Goal: Understand process/instructions

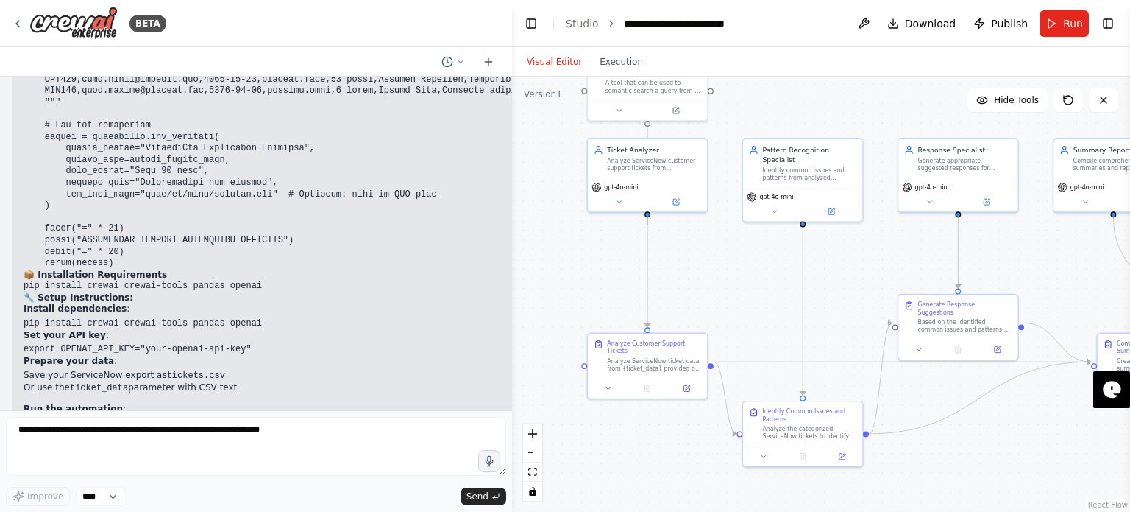
scroll to position [10542, 0]
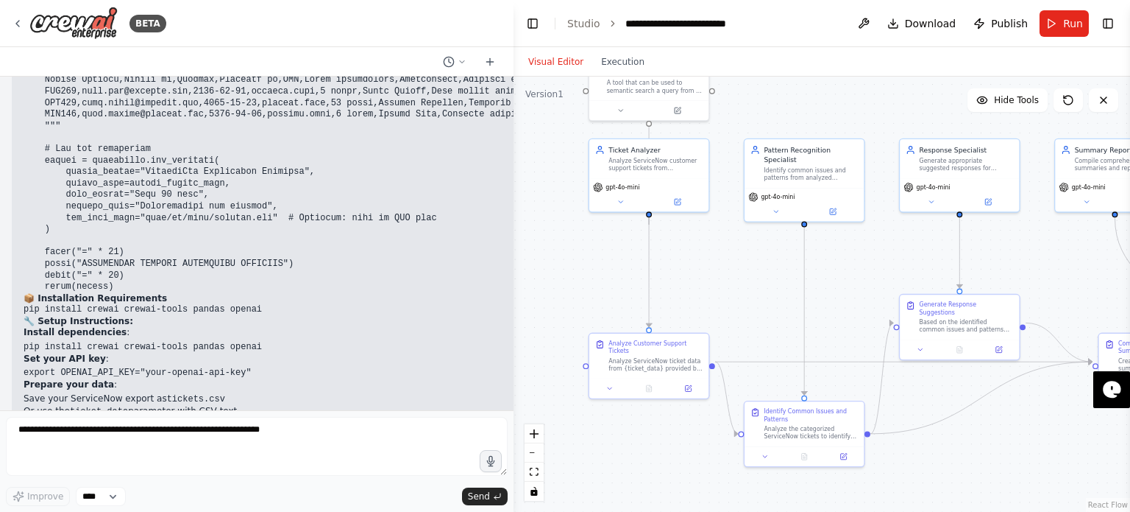
drag, startPoint x: 377, startPoint y: 389, endPoint x: 514, endPoint y: 366, distance: 138.9
click at [514, 366] on div "BETA Create a crew that automatically reads through customer support tickets, c…" at bounding box center [565, 256] width 1130 height 512
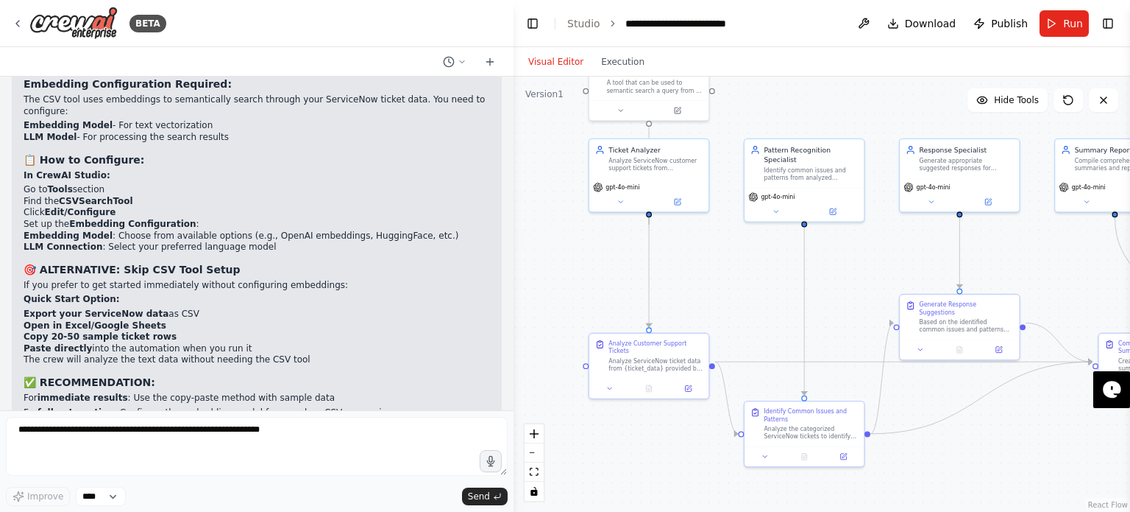
scroll to position [6243, 0]
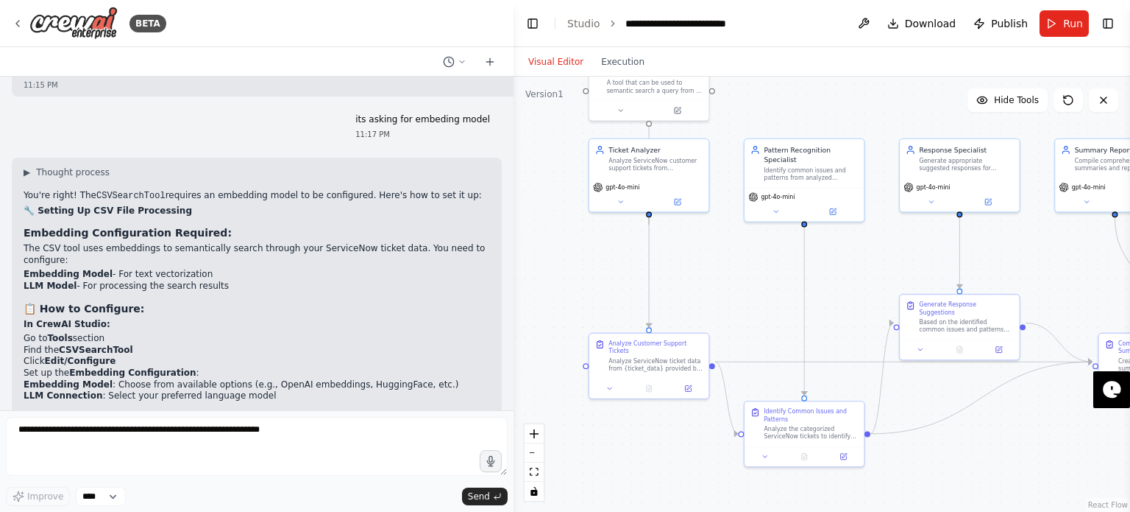
click at [336, 301] on h3 "📋 How to Configure:" at bounding box center [257, 308] width 467 height 15
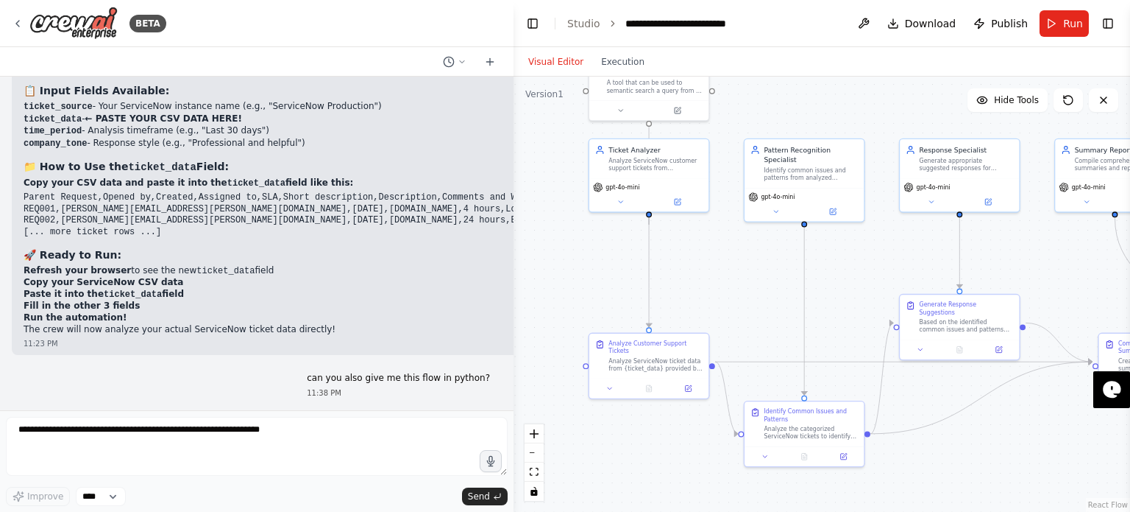
scroll to position [7715, 0]
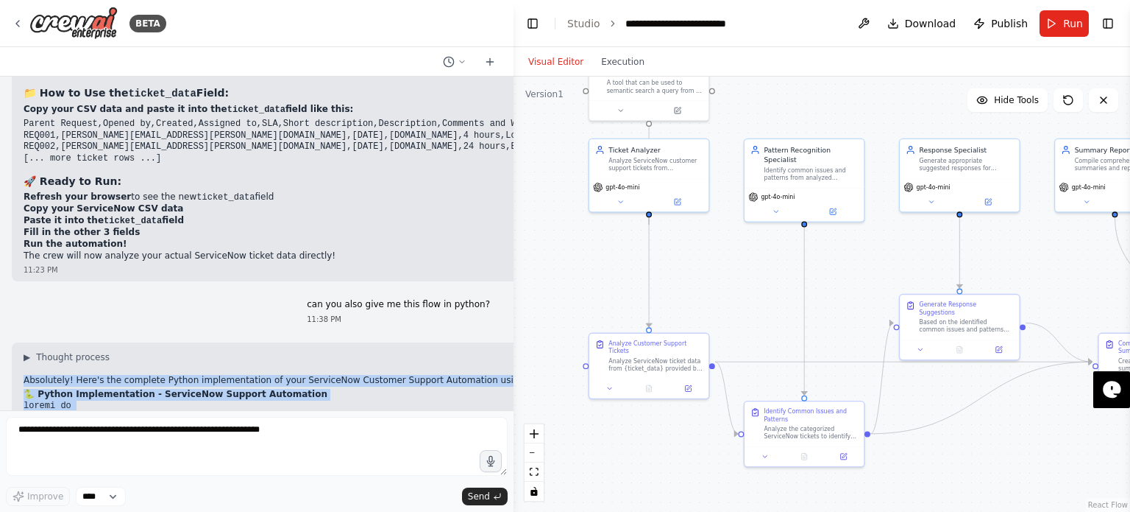
drag, startPoint x: 24, startPoint y: 314, endPoint x: 185, endPoint y: 383, distance: 175.1
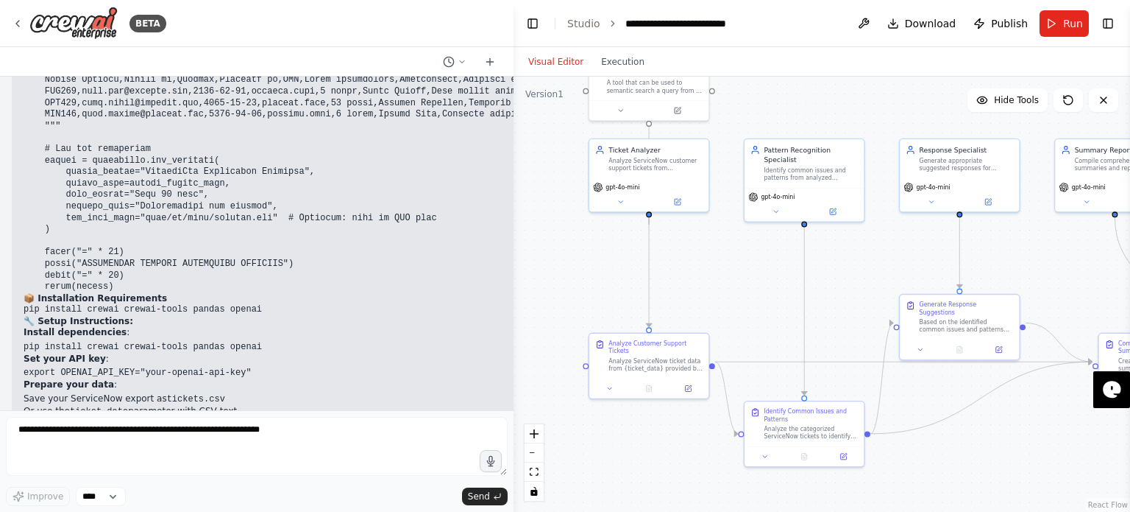
scroll to position [10644, 0]
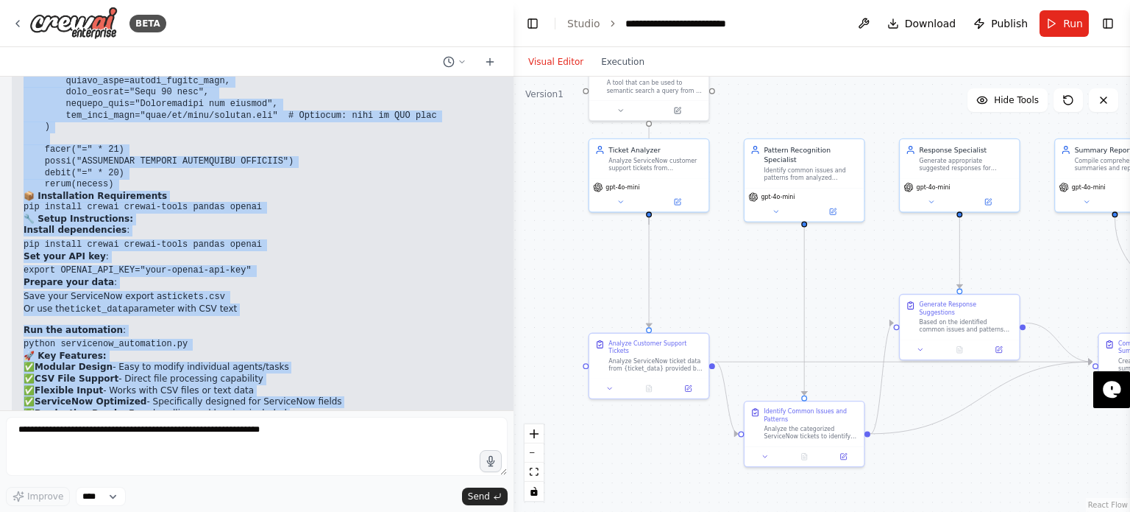
copy div "Loremipsum! Dolo's ame consecte Adipis elitseddoeiusm te inci UtlaborEet Dolore…"
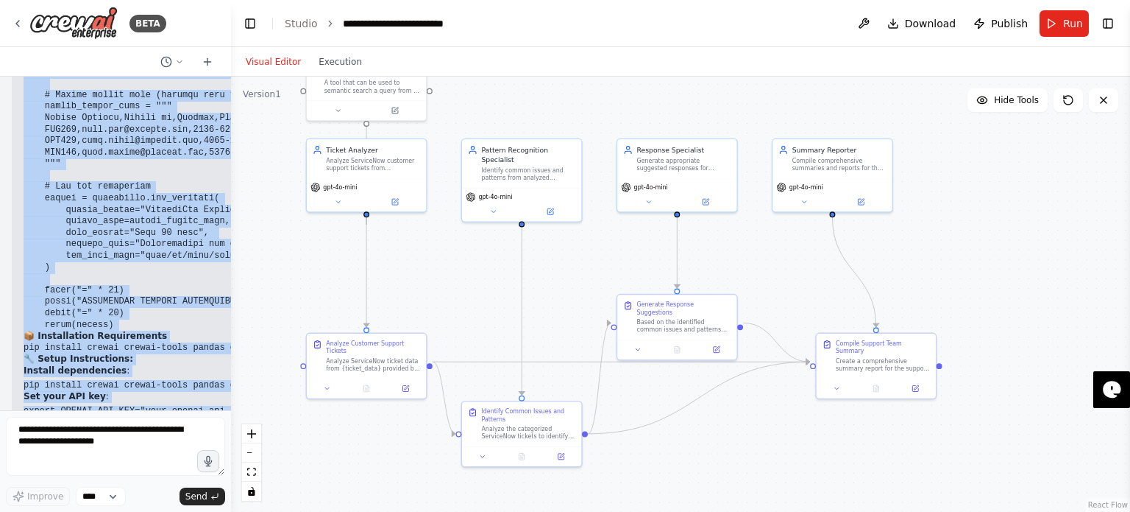
drag, startPoint x: 512, startPoint y: 93, endPoint x: 224, endPoint y: 112, distance: 287.6
click at [224, 113] on div "BETA Create a crew that automatically reads through customer support tickets, c…" at bounding box center [565, 256] width 1130 height 512
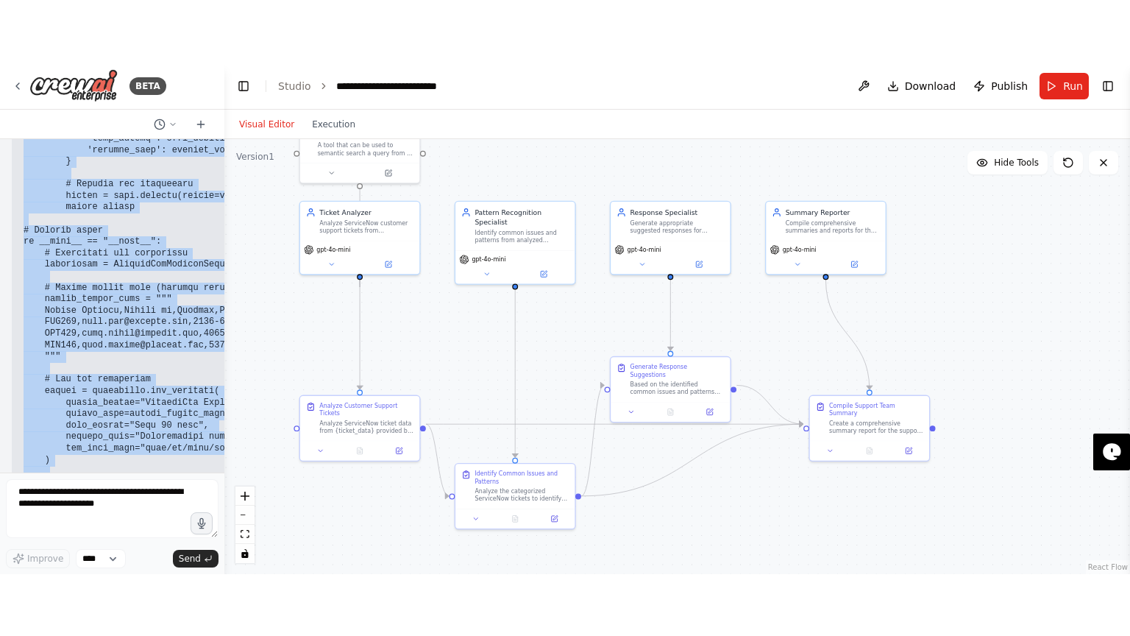
scroll to position [13227, 0]
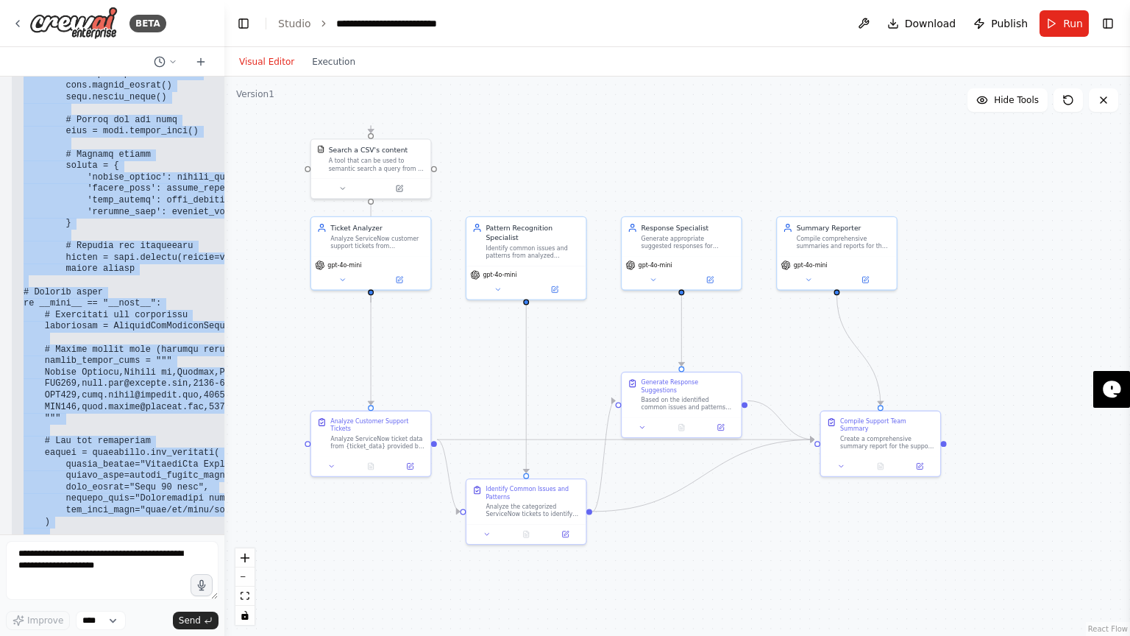
drag, startPoint x: 998, startPoint y: 258, endPoint x: 1011, endPoint y: 332, distance: 74.7
click at [1011, 332] on div ".deletable-edge-delete-btn { width: 20px; height: 20px; border: 0px solid #ffff…" at bounding box center [677, 356] width 906 height 559
click at [173, 511] on p "Install dependencies :" at bounding box center [1139, 626] width 2231 height 12
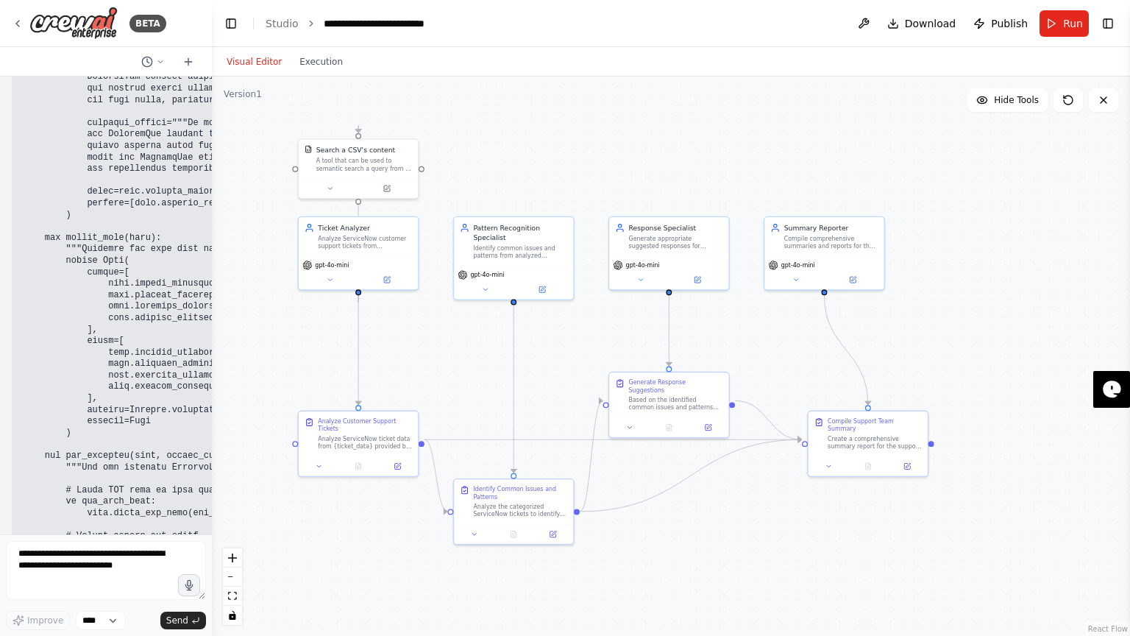
scroll to position [17027, 0]
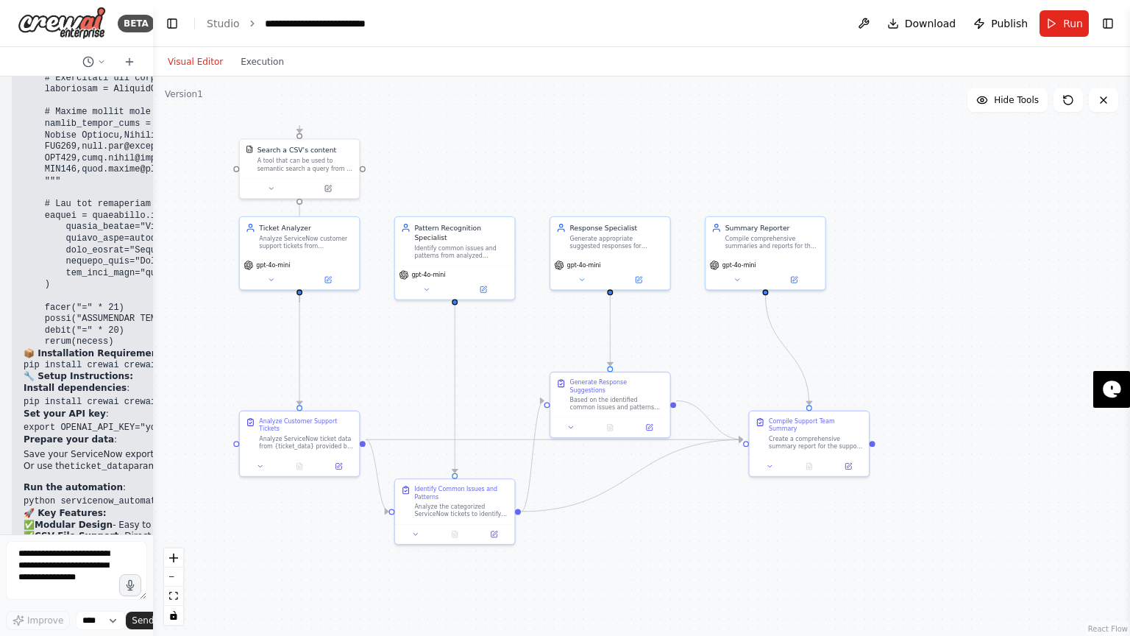
drag, startPoint x: 222, startPoint y: 288, endPoint x: 120, endPoint y: 291, distance: 101.6
click at [120, 291] on div "BETA Create a crew that automatically reads through customer support tickets, c…" at bounding box center [76, 318] width 153 height 636
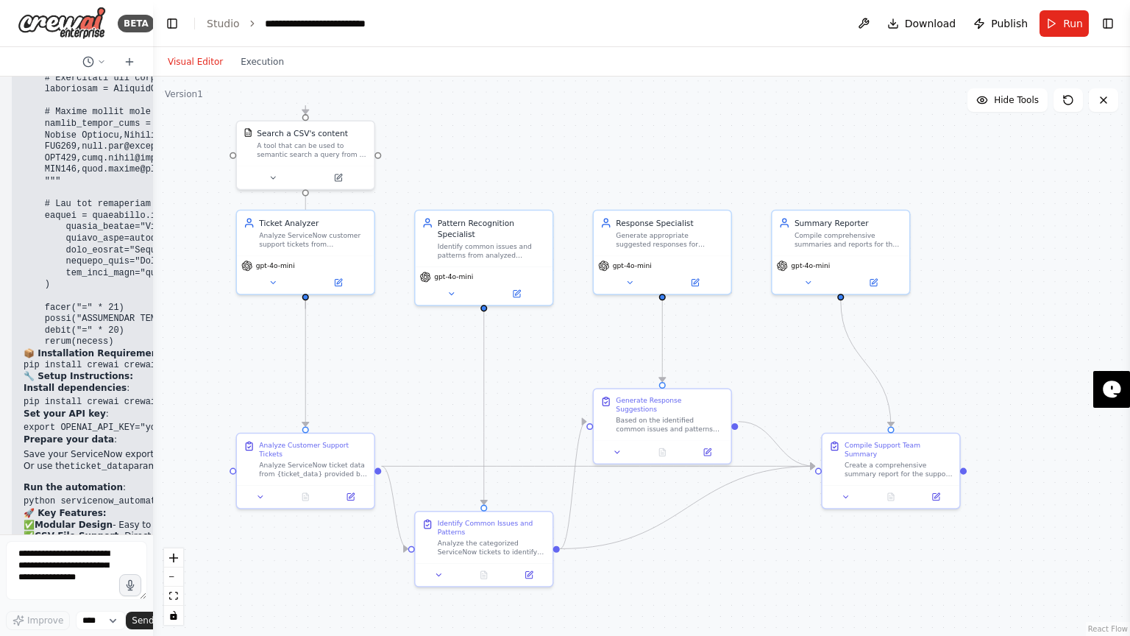
drag, startPoint x: 902, startPoint y: 303, endPoint x: 1008, endPoint y: 309, distance: 105.4
click at [1008, 309] on div ".deletable-edge-delete-btn { width: 20px; height: 20px; border: 0px solid #ffff…" at bounding box center [641, 356] width 977 height 559
click at [173, 511] on icon "zoom in" at bounding box center [173, 557] width 9 height 9
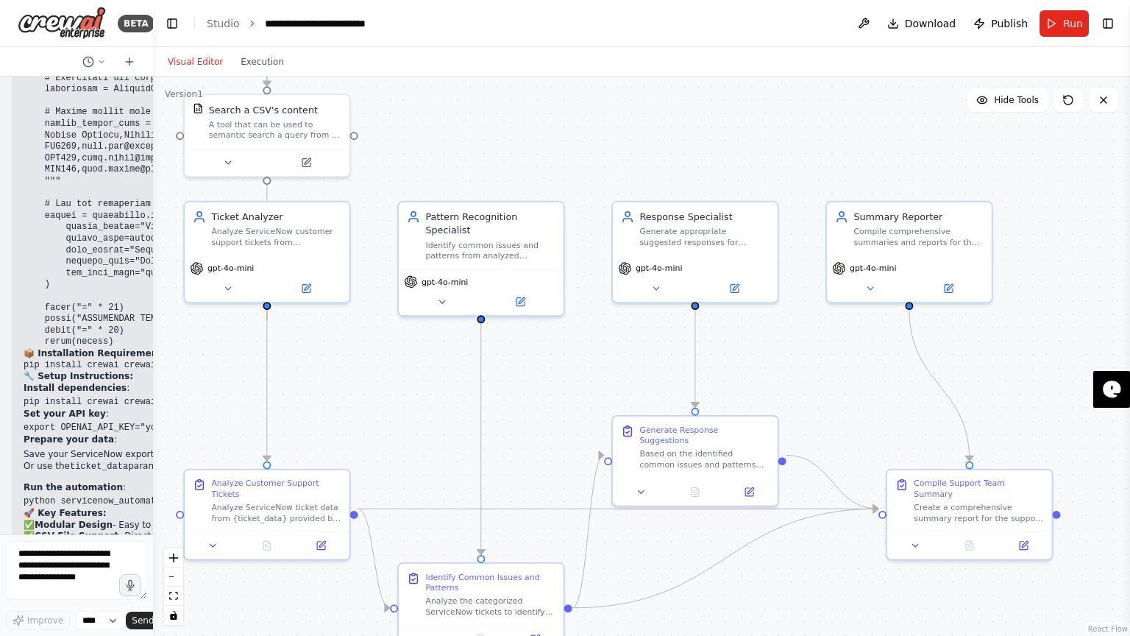
drag, startPoint x: 322, startPoint y: 417, endPoint x: 347, endPoint y: 435, distance: 31.2
click at [347, 435] on div ".deletable-edge-delete-btn { width: 20px; height: 20px; border: 0px solid #ffff…" at bounding box center [641, 356] width 977 height 559
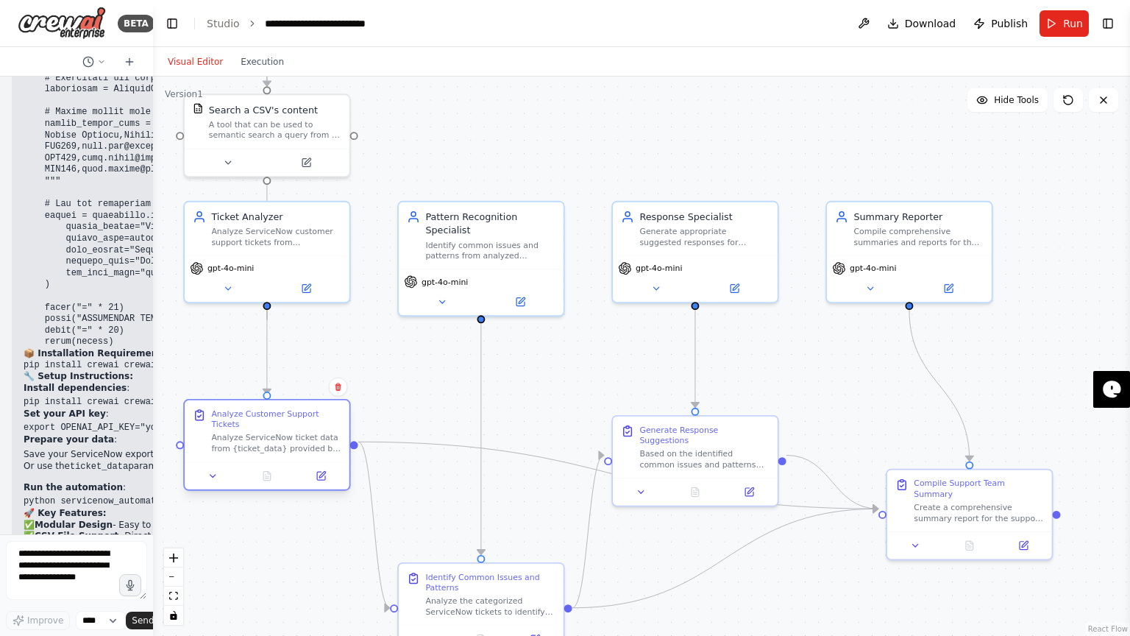
drag, startPoint x: 321, startPoint y: 487, endPoint x: 318, endPoint y: 413, distance: 74.4
click at [318, 413] on div "Analyze Customer Support Tickets Analyze ServiceNow ticket data from {ticket_da…" at bounding box center [276, 431] width 130 height 46
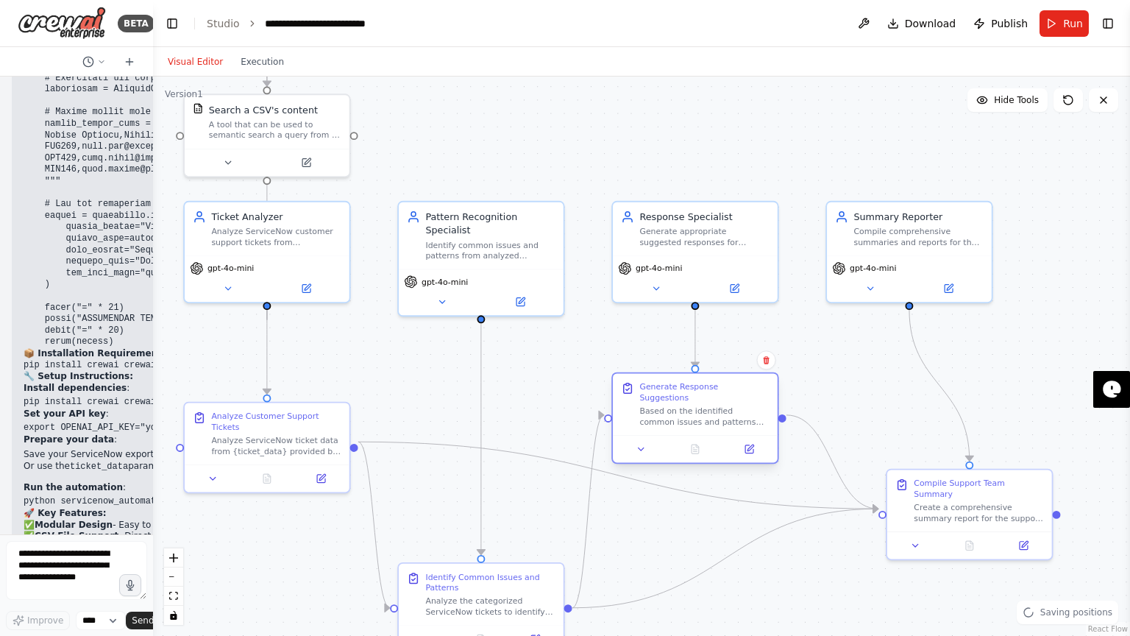
drag, startPoint x: 709, startPoint y: 447, endPoint x: 707, endPoint y: 400, distance: 46.5
click at [707, 406] on div "Based on the identified common issues and patterns from ServiceNow ticket analy…" at bounding box center [705, 416] width 130 height 21
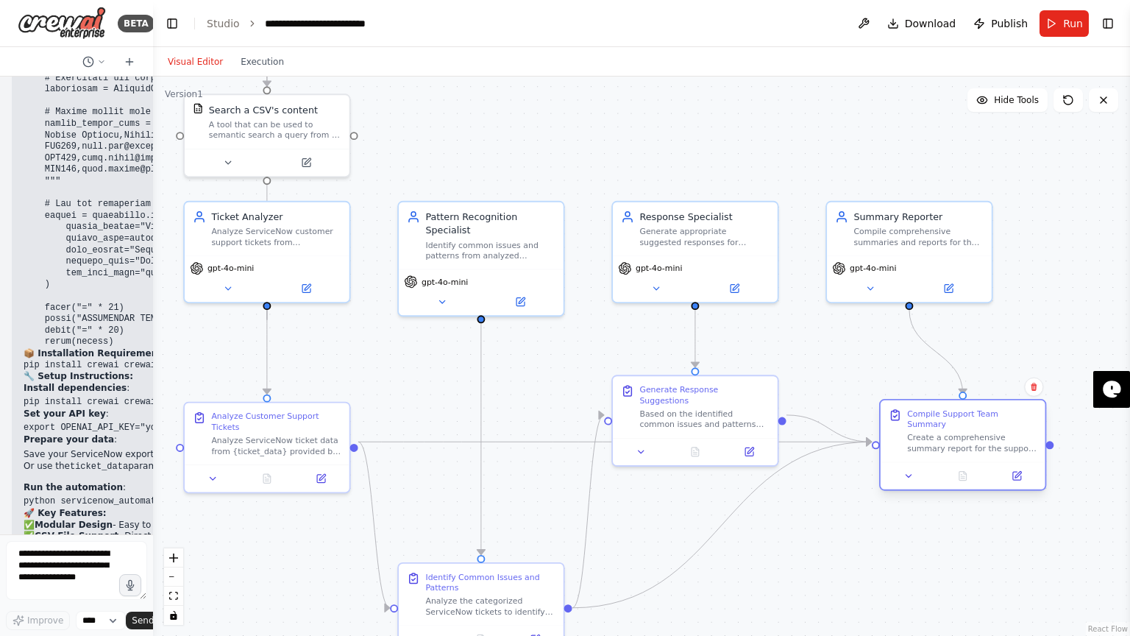
drag, startPoint x: 995, startPoint y: 493, endPoint x: 983, endPoint y: 419, distance: 75.4
click at [983, 419] on div "Compile Support Team Summary Create a comprehensive summary report for the supp…" at bounding box center [972, 431] width 130 height 46
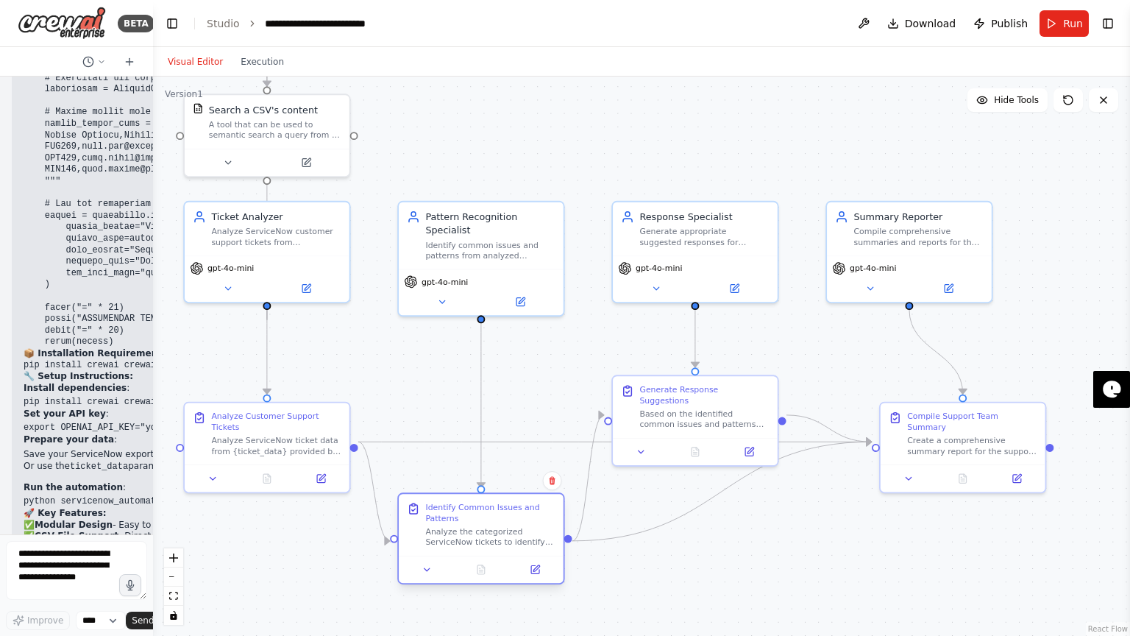
drag, startPoint x: 474, startPoint y: 595, endPoint x: 481, endPoint y: 523, distance: 72.4
click at [481, 511] on div "Identify Common Issues and Patterns Analyze the categorized ServiceNow tickets …" at bounding box center [490, 525] width 130 height 46
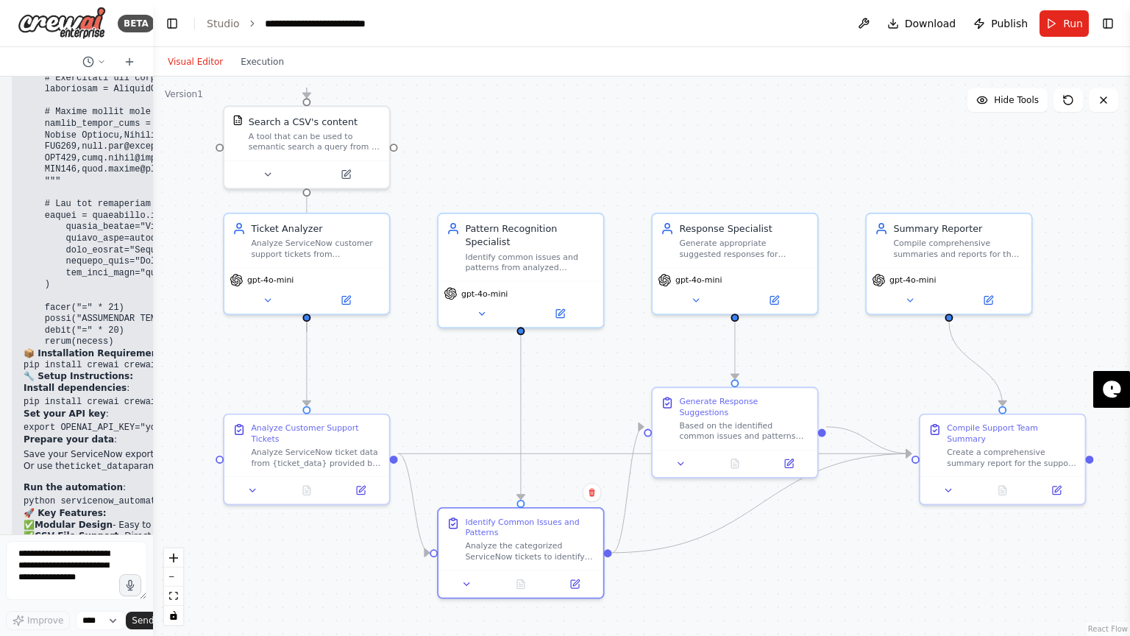
drag, startPoint x: 730, startPoint y: 578, endPoint x: 770, endPoint y: 590, distance: 41.5
click at [770, 511] on div ".deletable-edge-delete-btn { width: 20px; height: 20px; border: 0px solid #ffff…" at bounding box center [641, 356] width 977 height 559
